Goal: Navigation & Orientation: Find specific page/section

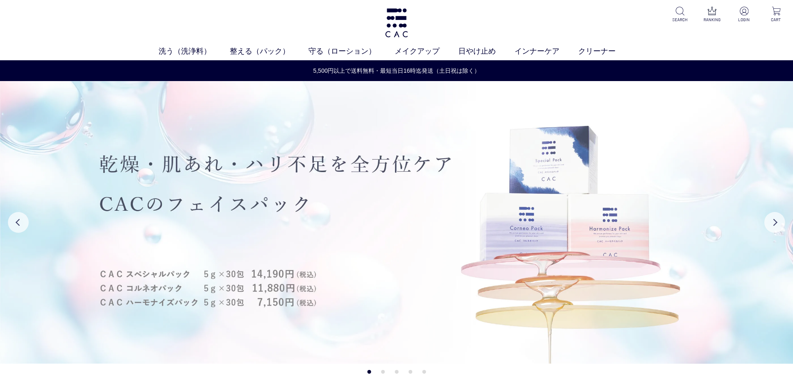
click at [239, 190] on img at bounding box center [396, 222] width 793 height 283
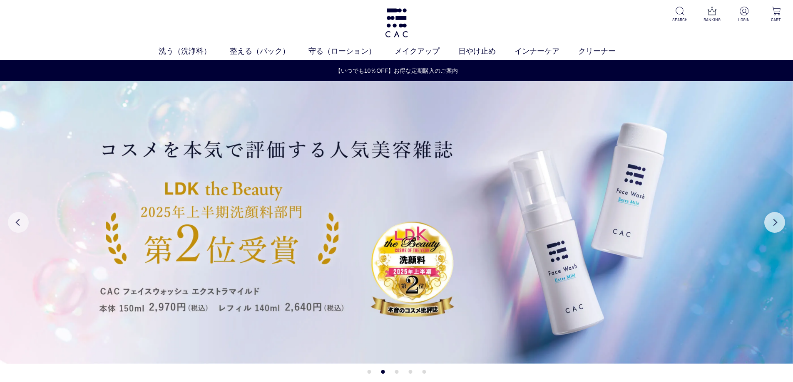
click at [14, 224] on button "Previous" at bounding box center [18, 222] width 21 height 21
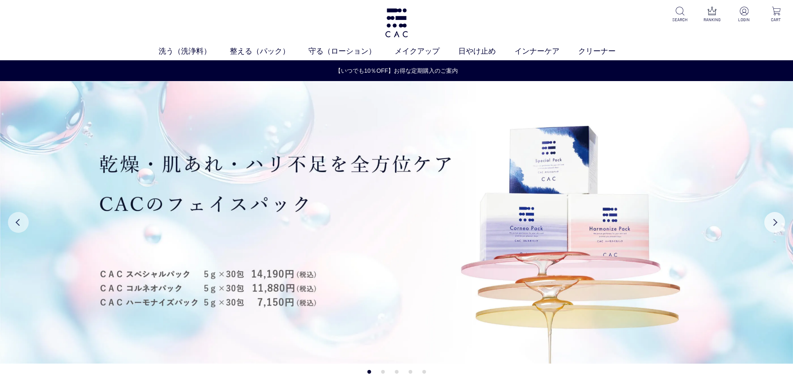
click at [14, 224] on button "Previous" at bounding box center [18, 222] width 21 height 21
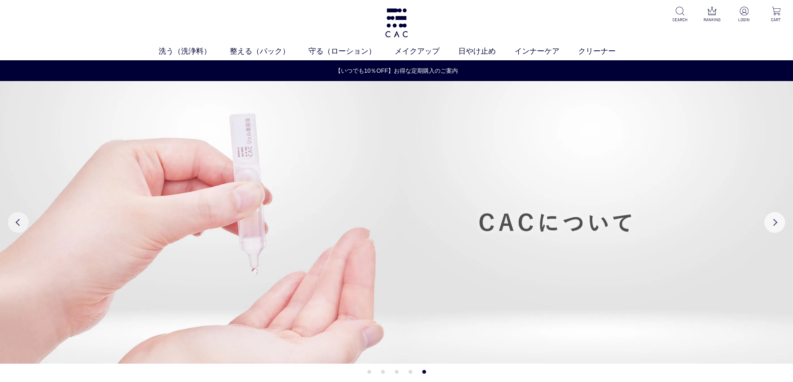
click at [14, 224] on button "Previous" at bounding box center [18, 222] width 21 height 21
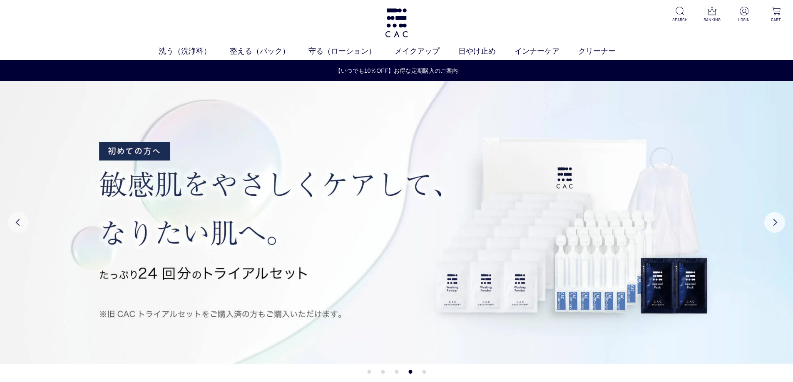
click at [14, 224] on button "Previous" at bounding box center [18, 222] width 21 height 21
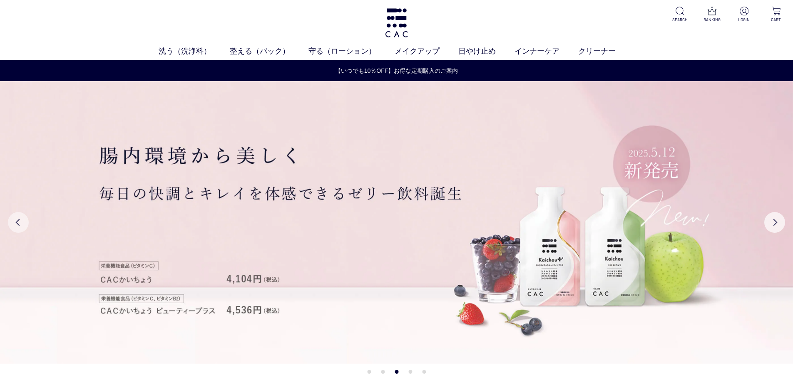
click at [14, 224] on button "Previous" at bounding box center [18, 222] width 21 height 21
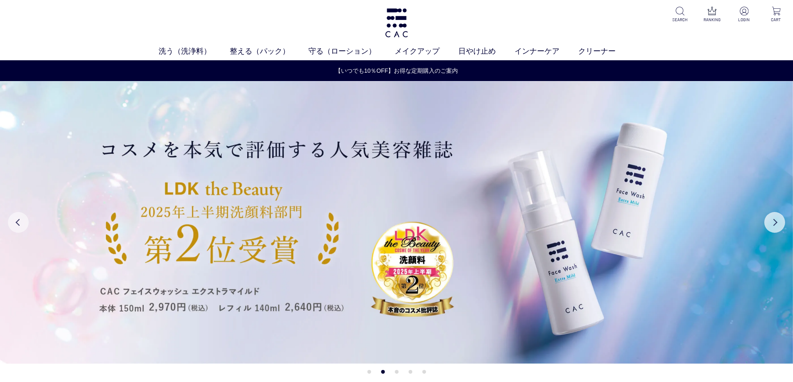
click at [14, 224] on button "Previous" at bounding box center [18, 222] width 21 height 21
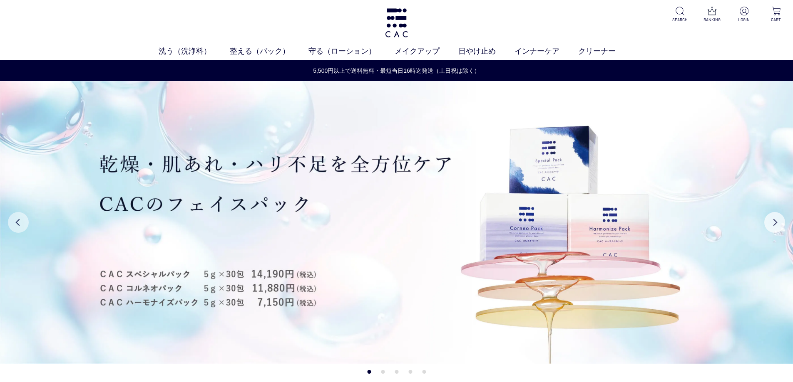
click at [14, 224] on button "Previous" at bounding box center [18, 222] width 21 height 21
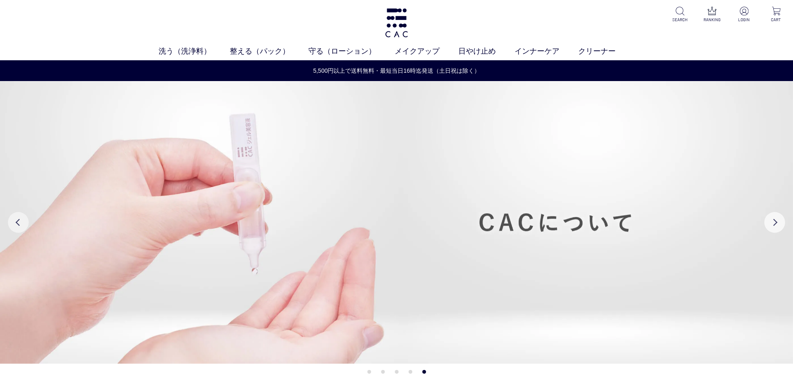
click at [14, 224] on button "Previous" at bounding box center [18, 222] width 21 height 21
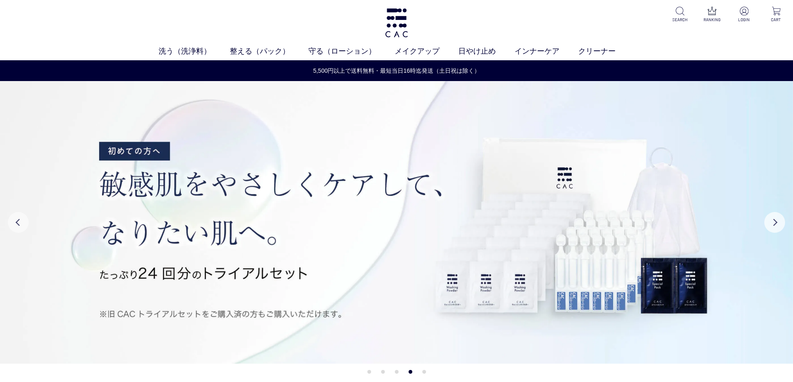
click at [14, 224] on button "Previous" at bounding box center [18, 222] width 21 height 21
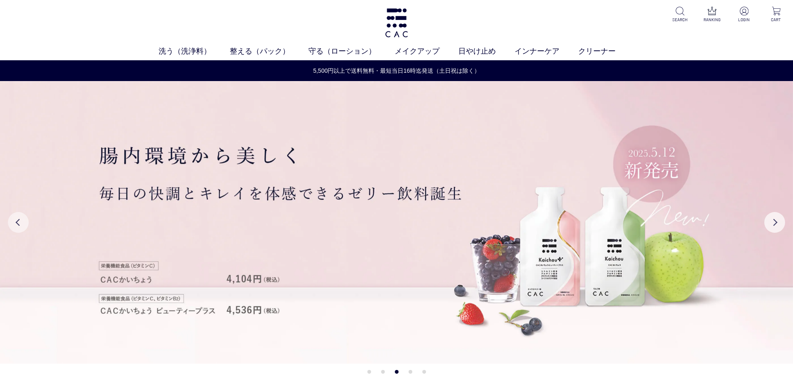
click at [14, 224] on button "Previous" at bounding box center [18, 222] width 21 height 21
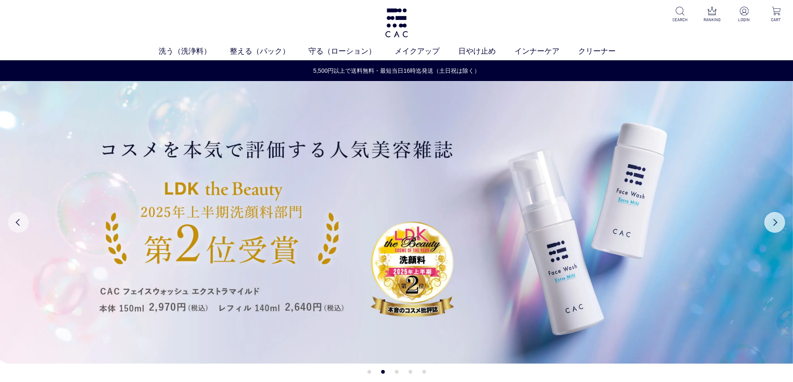
click at [14, 225] on button "Previous" at bounding box center [18, 222] width 21 height 21
click at [10, 221] on button "Previous" at bounding box center [18, 222] width 21 height 21
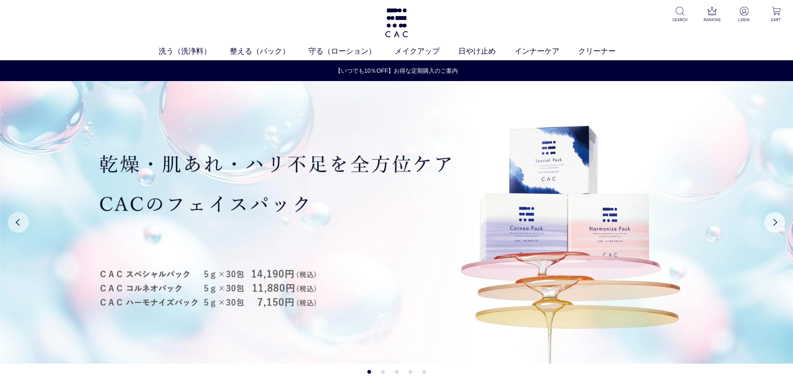
click at [20, 226] on button "Previous" at bounding box center [18, 222] width 21 height 21
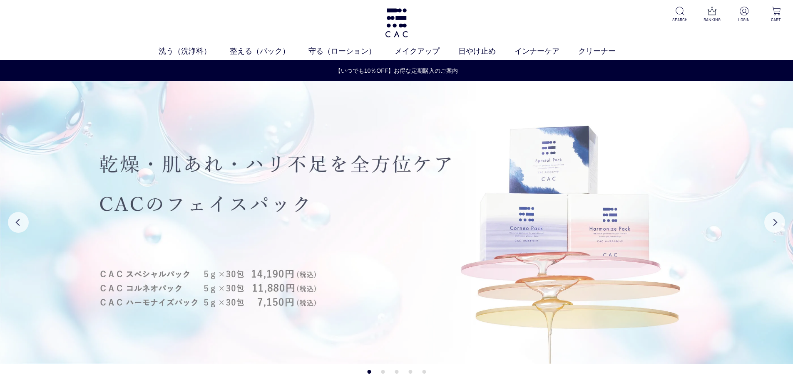
click at [217, 227] on img at bounding box center [396, 222] width 793 height 283
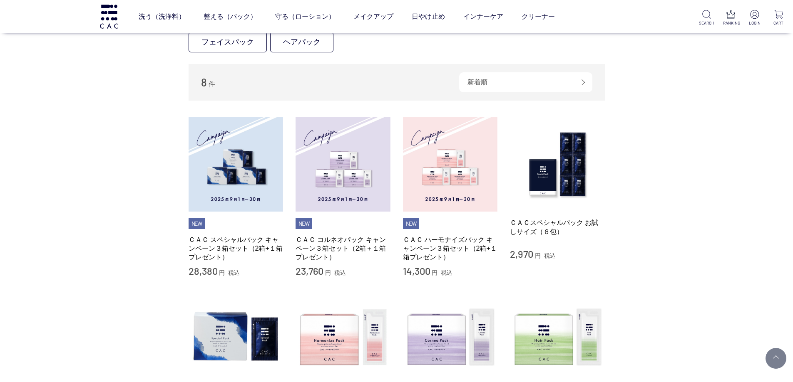
scroll to position [83, 0]
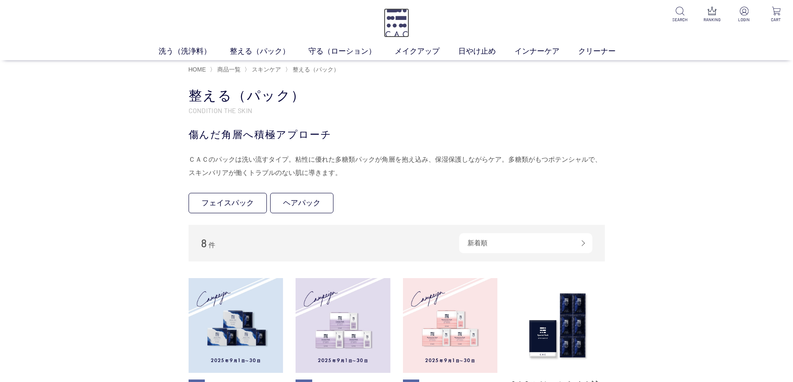
click at [393, 16] on img at bounding box center [396, 22] width 25 height 29
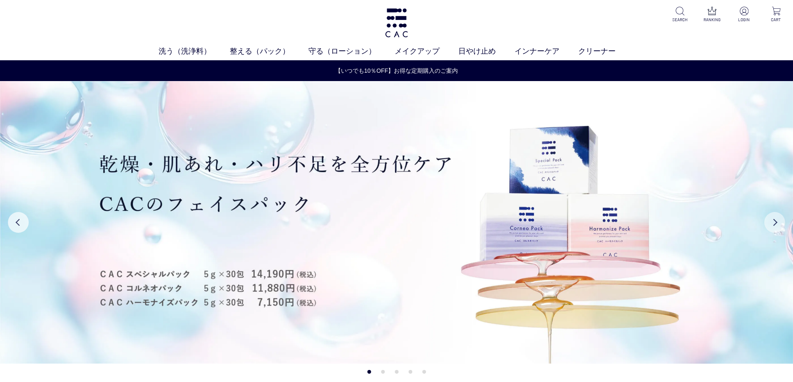
click at [775, 223] on button "Next" at bounding box center [774, 222] width 21 height 21
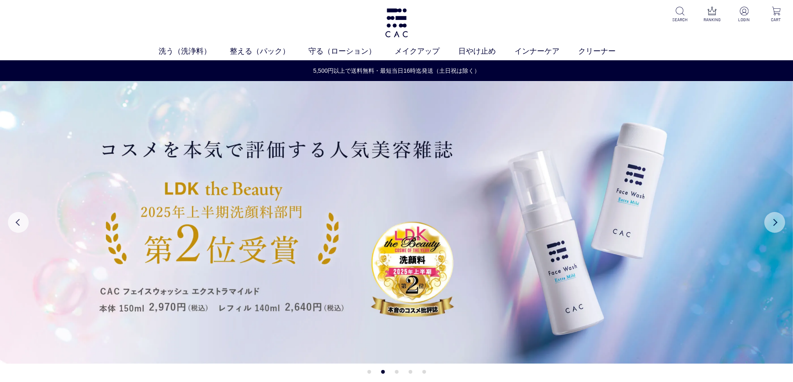
click at [775, 223] on button "Next" at bounding box center [774, 222] width 21 height 21
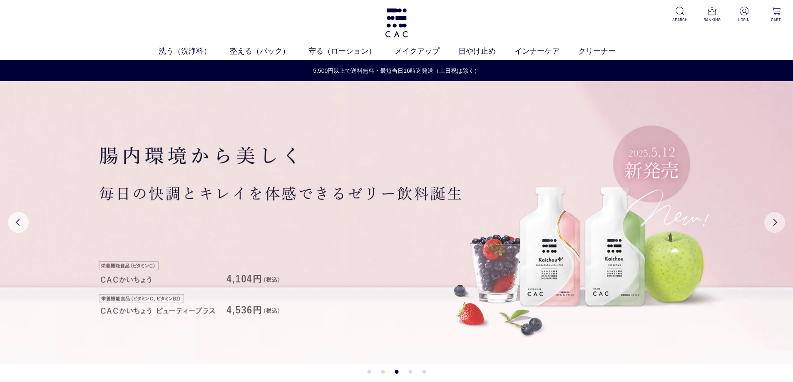
click at [775, 223] on button "Next" at bounding box center [774, 222] width 21 height 21
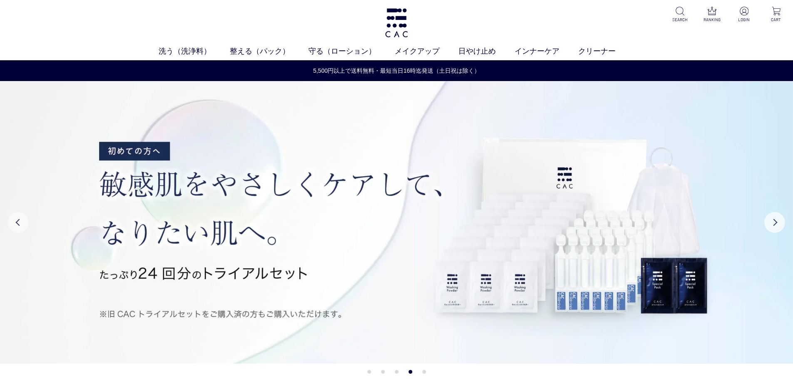
click at [22, 218] on button "Previous" at bounding box center [18, 222] width 21 height 21
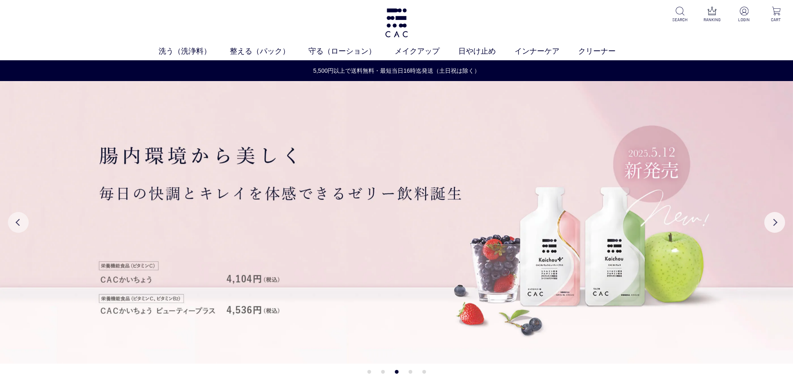
click at [22, 218] on button "Previous" at bounding box center [18, 222] width 21 height 21
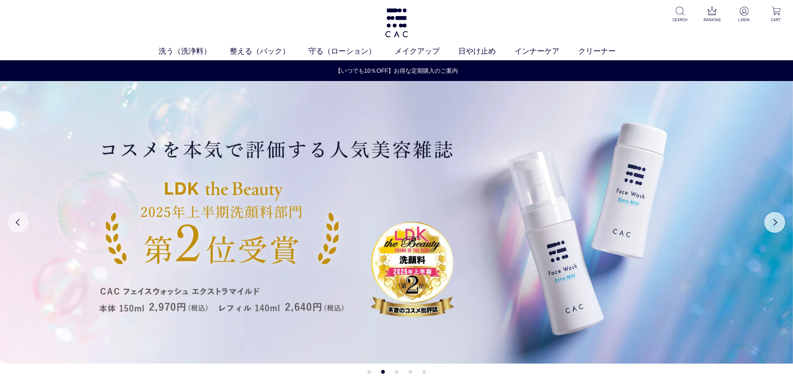
click at [22, 218] on button "Previous" at bounding box center [18, 222] width 21 height 21
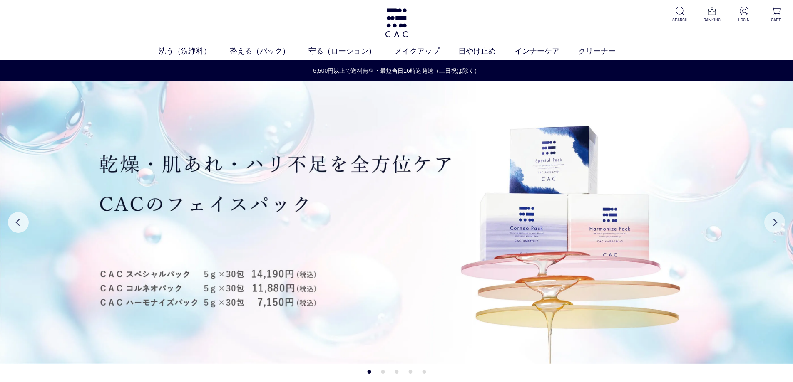
click at [780, 225] on button "Next" at bounding box center [774, 222] width 21 height 21
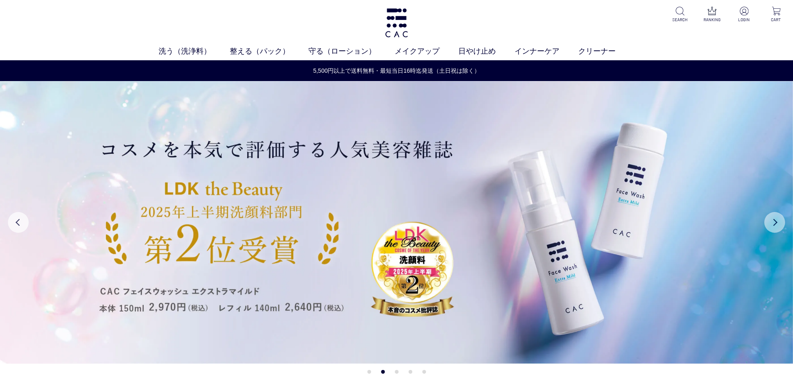
click at [780, 225] on button "Next" at bounding box center [774, 222] width 21 height 21
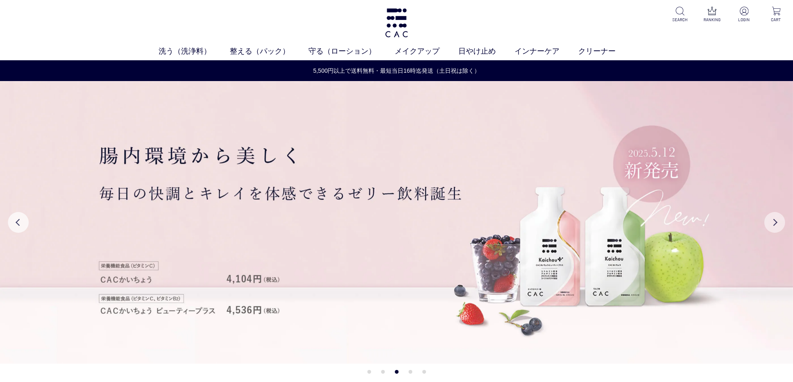
click at [780, 225] on button "Next" at bounding box center [774, 222] width 21 height 21
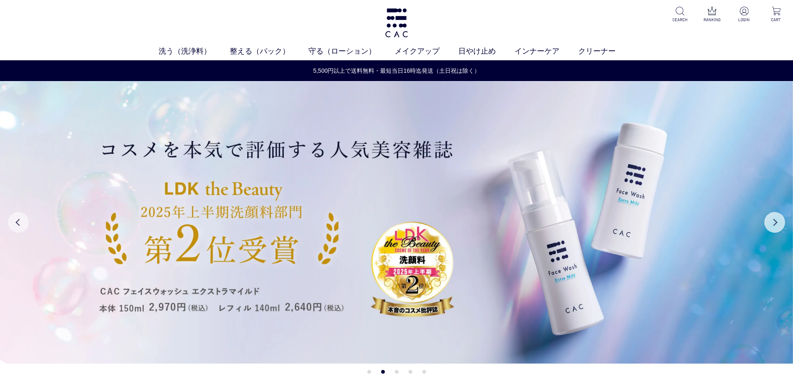
click at [11, 222] on button "Previous" at bounding box center [18, 222] width 21 height 21
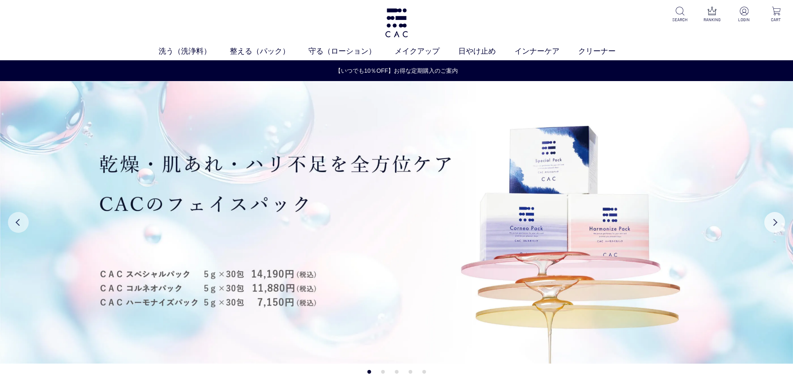
click at [17, 222] on button "Previous" at bounding box center [18, 222] width 21 height 21
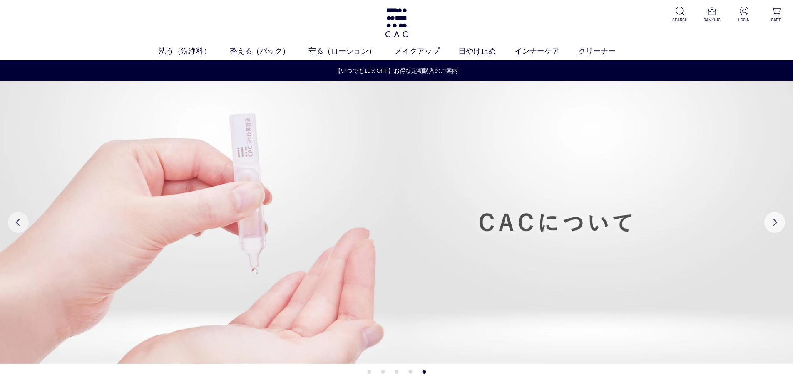
click at [17, 222] on button "Previous" at bounding box center [18, 222] width 21 height 21
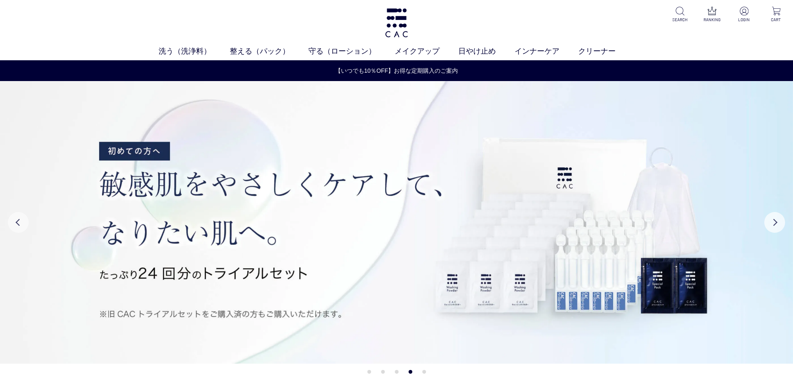
click at [17, 222] on button "Previous" at bounding box center [18, 222] width 21 height 21
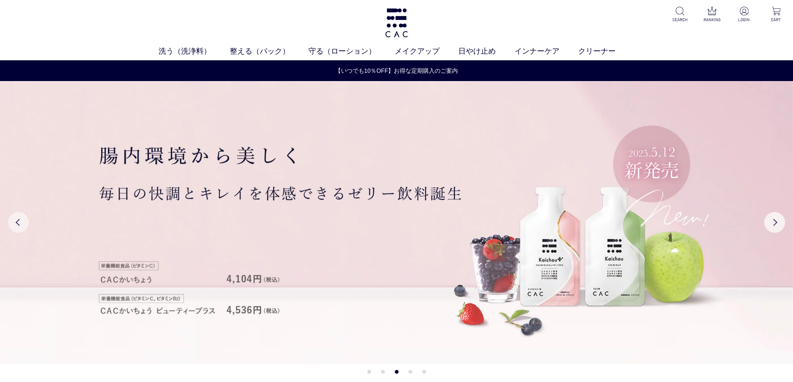
click at [17, 222] on button "Previous" at bounding box center [18, 222] width 21 height 21
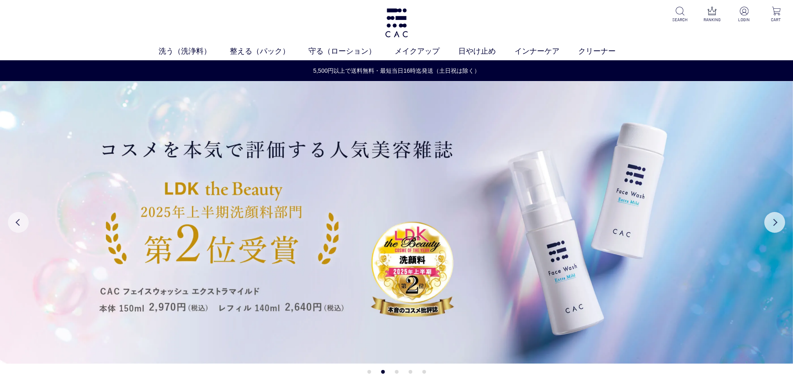
click at [17, 222] on button "Previous" at bounding box center [18, 222] width 21 height 21
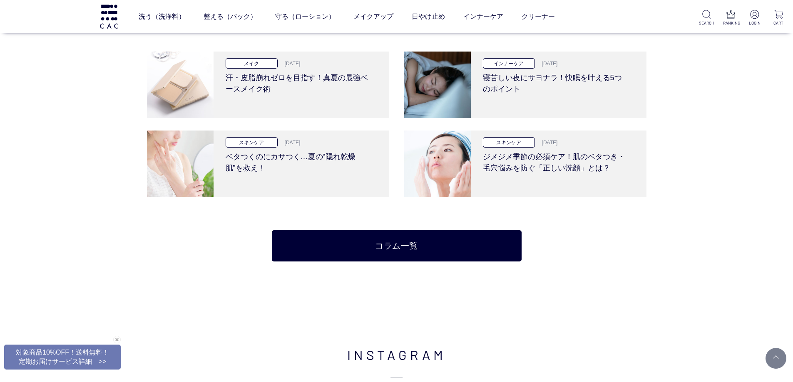
scroll to position [1831, 0]
